Goal: Task Accomplishment & Management: Complete application form

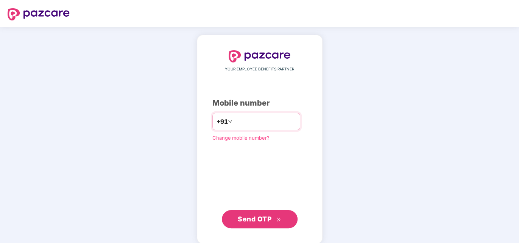
type input "**********"
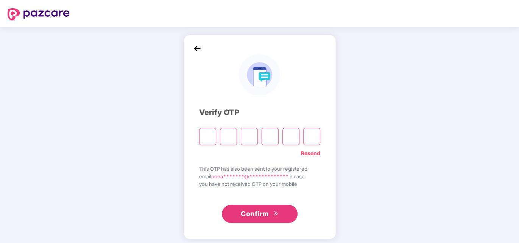
type input "*"
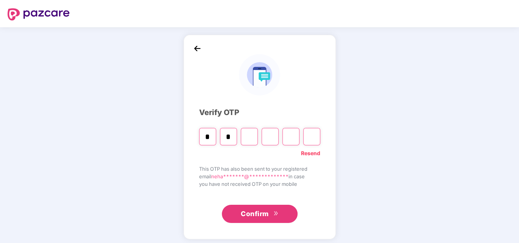
type input "*"
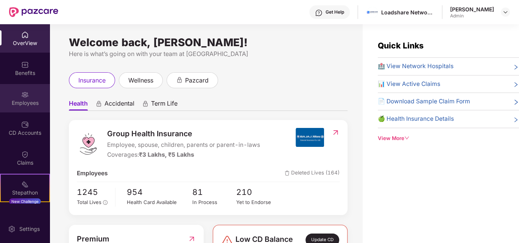
click at [22, 98] on img at bounding box center [25, 95] width 8 height 8
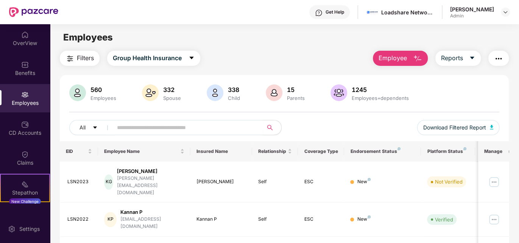
click at [419, 58] on img "button" at bounding box center [417, 58] width 9 height 9
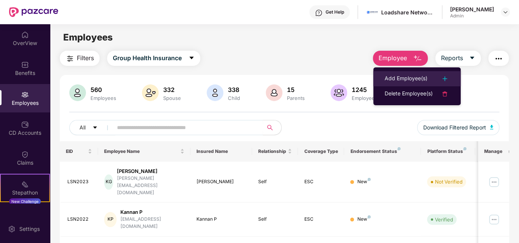
click at [411, 84] on li "Add Employee(s)" at bounding box center [416, 78] width 87 height 15
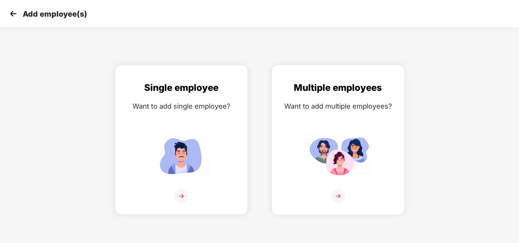
click at [324, 134] on img at bounding box center [338, 155] width 68 height 47
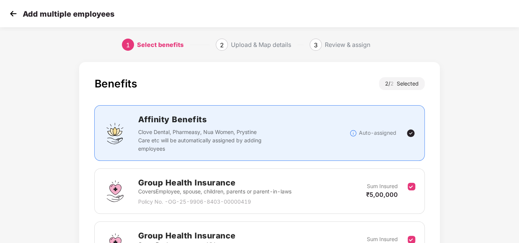
click at [349, 185] on div "Group Health Insurance Covers Employee, spouse, children, parents or parent-in-…" at bounding box center [259, 191] width 311 height 30
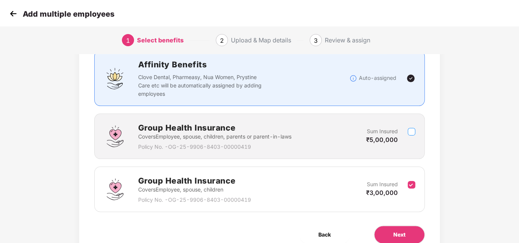
scroll to position [89, 0]
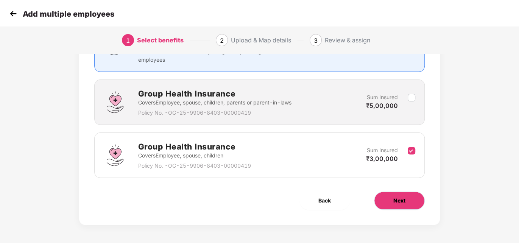
click at [394, 198] on span "Next" at bounding box center [399, 200] width 12 height 8
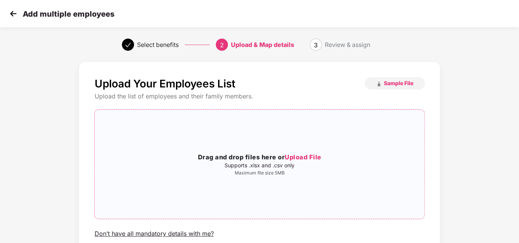
click at [310, 153] on h3 "Drag and drop files here or Upload File" at bounding box center [259, 158] width 329 height 10
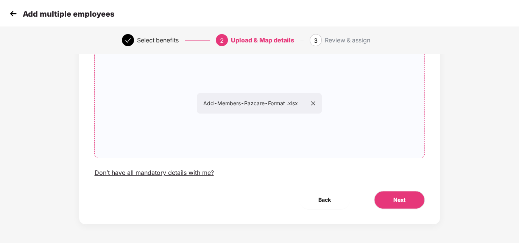
scroll to position [61, 0]
click at [392, 196] on button "Next" at bounding box center [399, 200] width 51 height 18
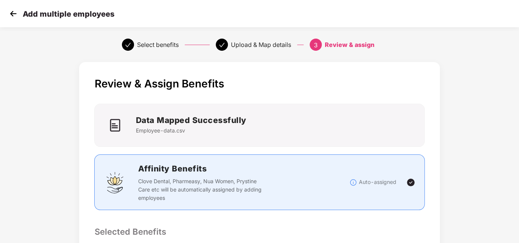
scroll to position [186, 0]
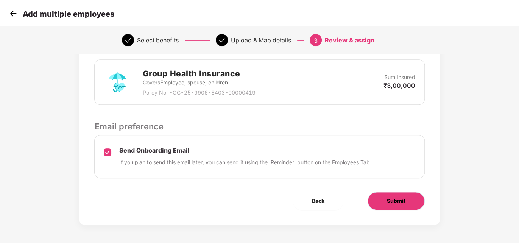
click at [396, 200] on span "Submit" at bounding box center [396, 201] width 19 height 8
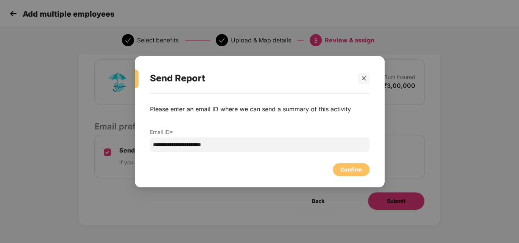
scroll to position [0, 0]
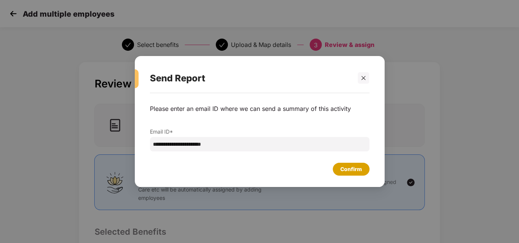
click at [346, 168] on div "Confirm" at bounding box center [351, 169] width 22 height 8
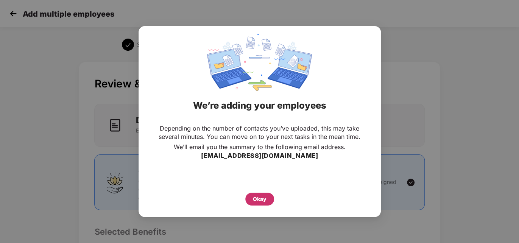
click at [258, 195] on div "Okay" at bounding box center [260, 199] width 14 height 8
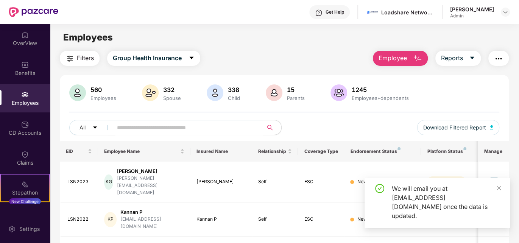
click at [100, 96] on div "Employees" at bounding box center [103, 98] width 29 height 6
